Goal: Task Accomplishment & Management: Use online tool/utility

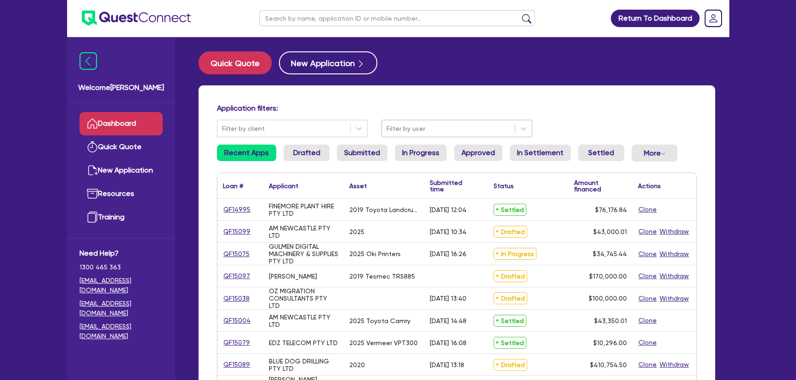
click at [408, 135] on div "Filter by user" at bounding box center [448, 128] width 133 height 15
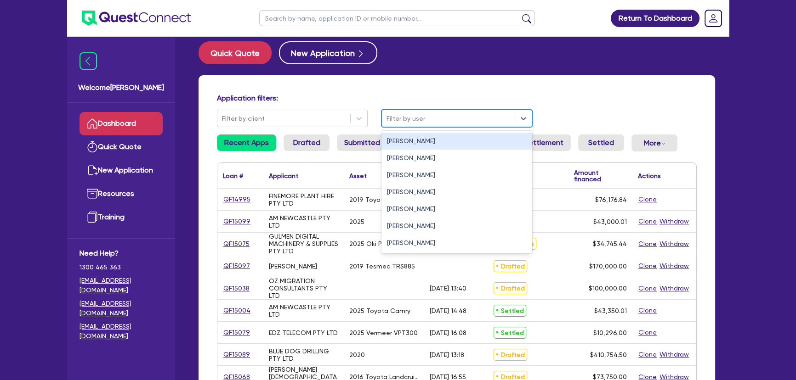
scroll to position [83, 0]
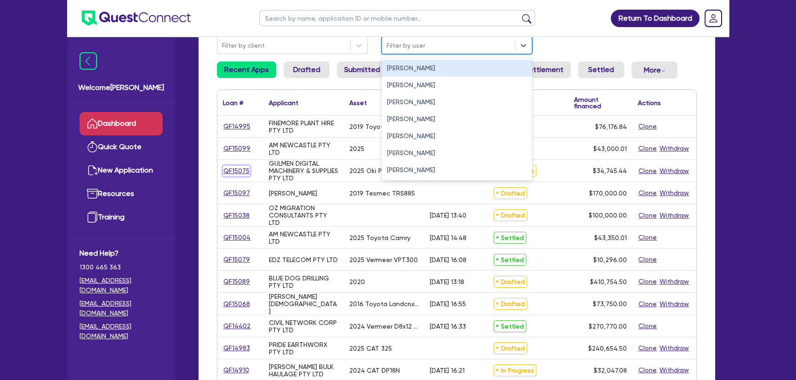
click at [234, 166] on link "QF15075" at bounding box center [236, 171] width 27 height 11
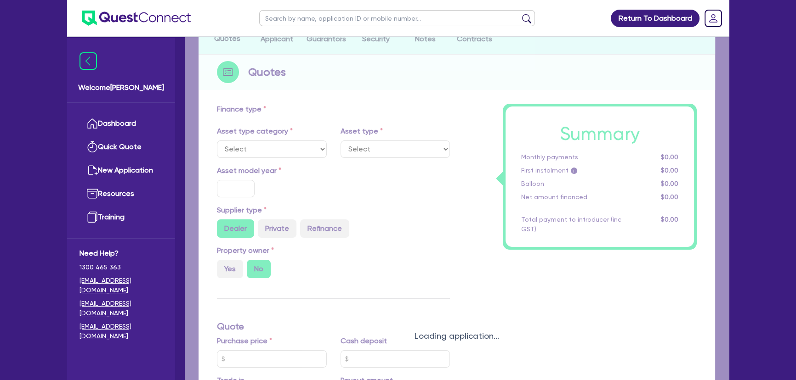
select select "SECONDARY_ASSETS"
type input "2025"
radio input "true"
type input "33,925.94"
type input "3"
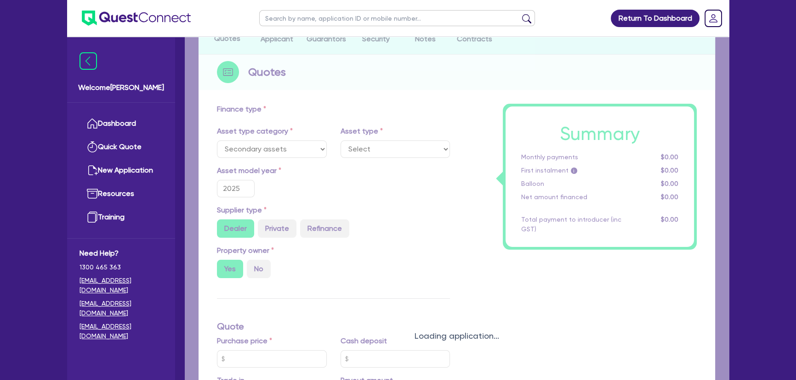
type input "1,042.36"
type input "17.95"
type input "745"
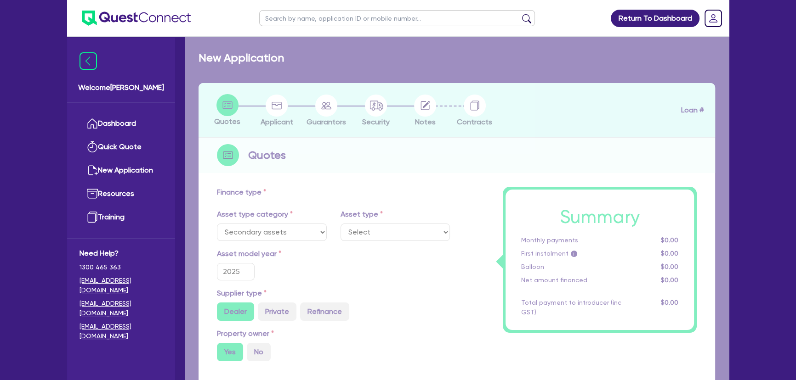
select select "PRINTING_AND_PACKAGING_EQUIPMENT"
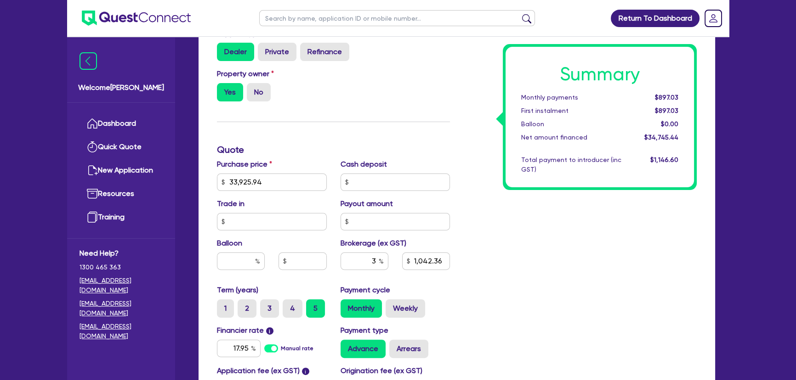
scroll to position [334, 0]
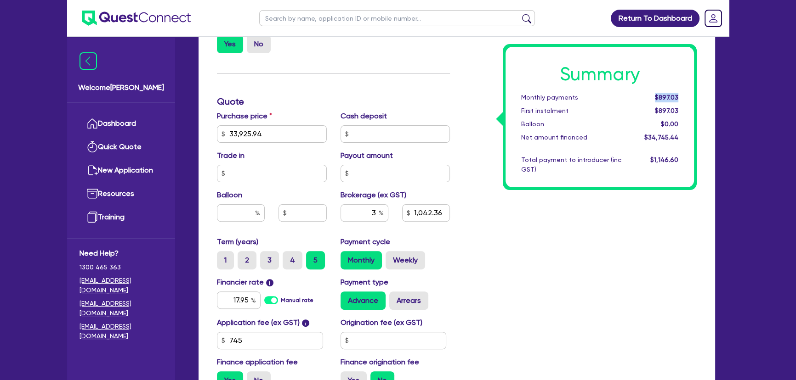
drag, startPoint x: 651, startPoint y: 99, endPoint x: 695, endPoint y: 99, distance: 43.2
click at [695, 99] on div "Summary Monthly payments $897.03 First instalment $897.03 Balloon $0.00 Net amo…" at bounding box center [600, 117] width 194 height 146
